Goal: Transaction & Acquisition: Purchase product/service

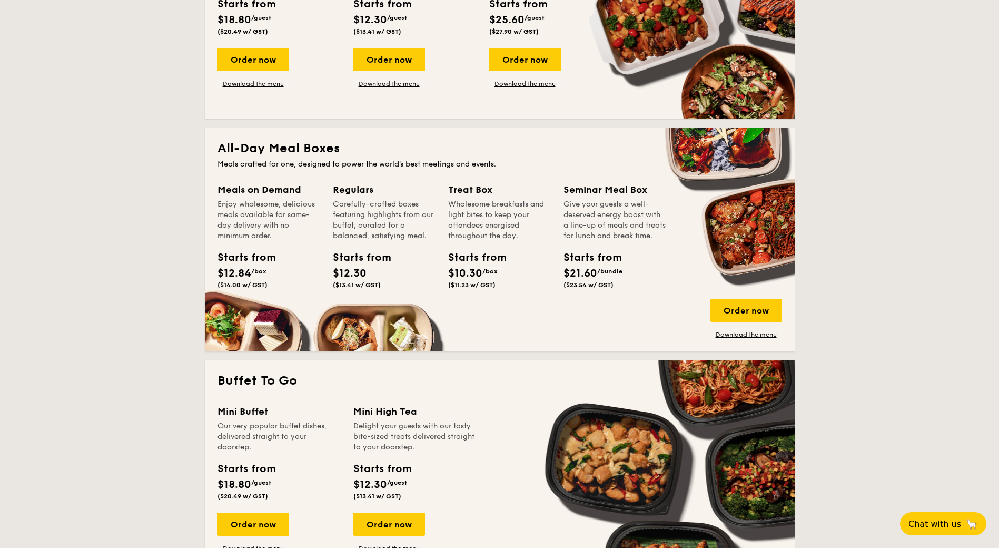
scroll to position [369, 0]
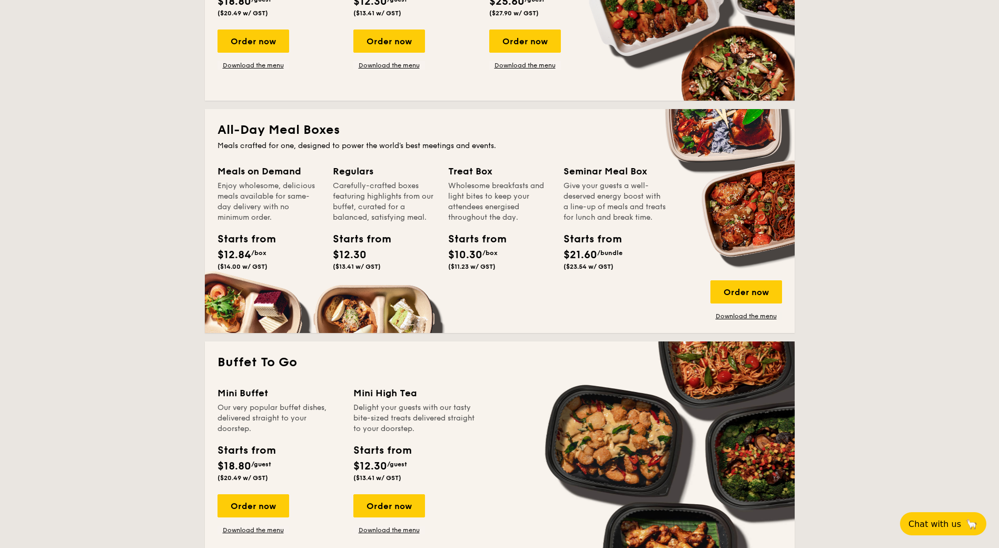
drag, startPoint x: 332, startPoint y: 252, endPoint x: 387, endPoint y: 263, distance: 55.4
click at [387, 263] on div "Starts from $12.30 ($13.41 w/ GST)" at bounding box center [384, 252] width 111 height 43
click at [383, 264] on div "Starts from $12.30 ($13.41 w/ GST)" at bounding box center [357, 250] width 56 height 39
click at [357, 171] on div "Regulars" at bounding box center [384, 171] width 103 height 15
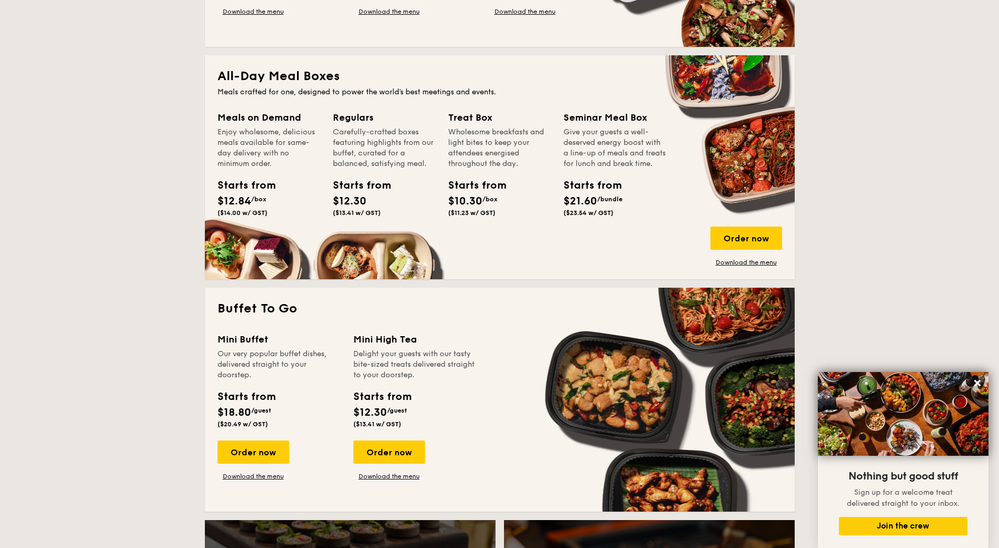
scroll to position [421, 0]
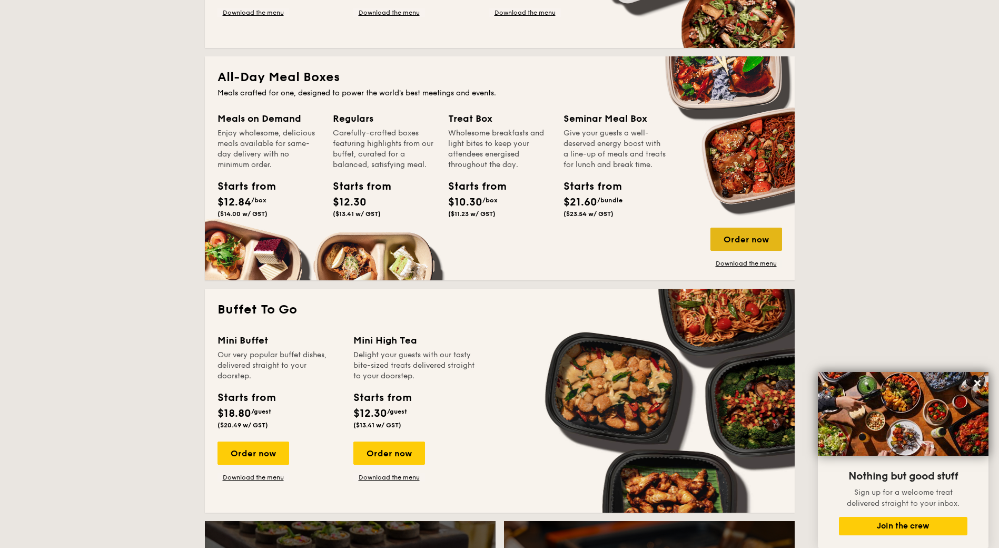
click at [736, 250] on div "Order now" at bounding box center [747, 239] width 72 height 23
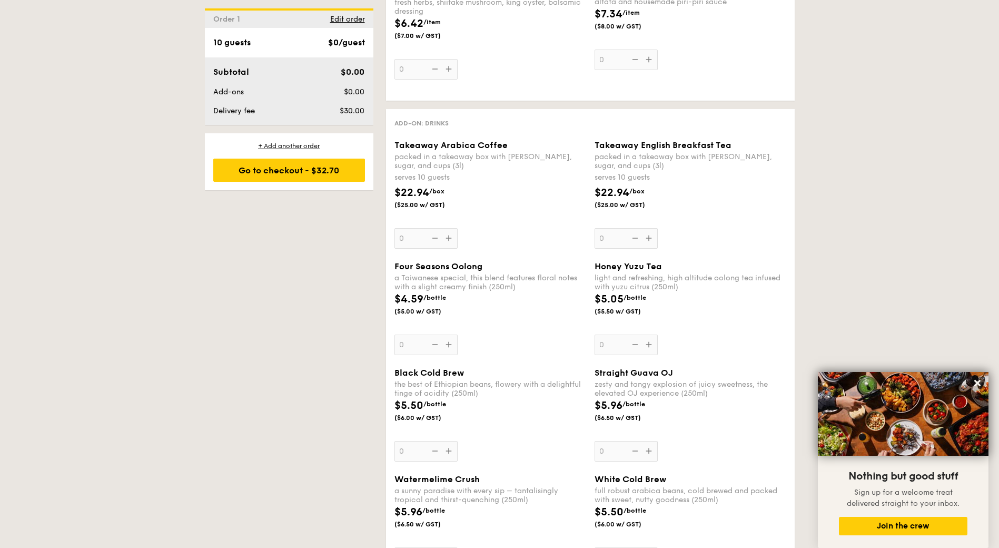
scroll to position [1317, 0]
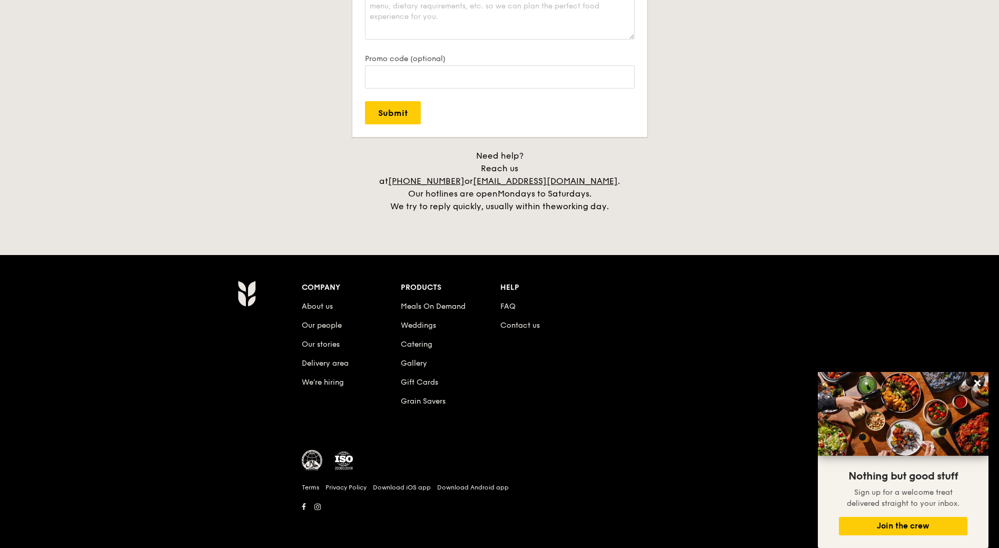
scroll to position [232, 0]
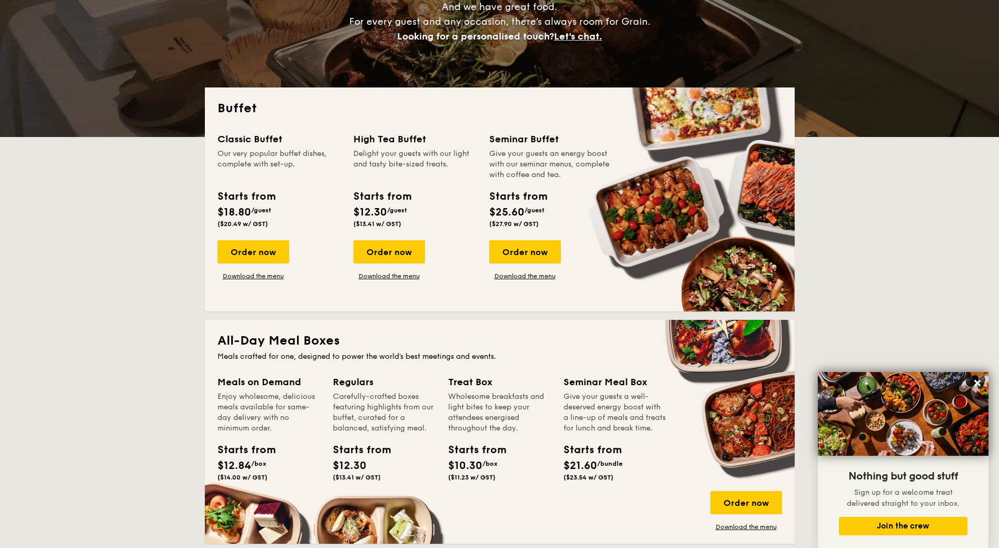
scroll to position [0, 0]
